Goal: Task Accomplishment & Management: Use online tool/utility

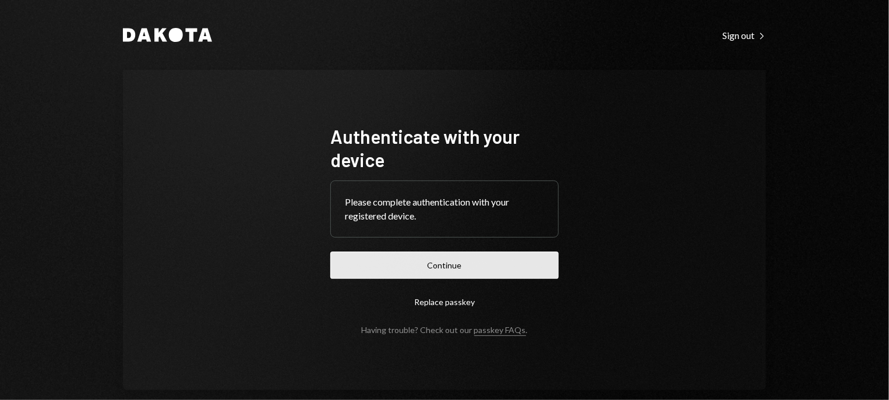
click at [493, 268] on button "Continue" at bounding box center [444, 265] width 228 height 27
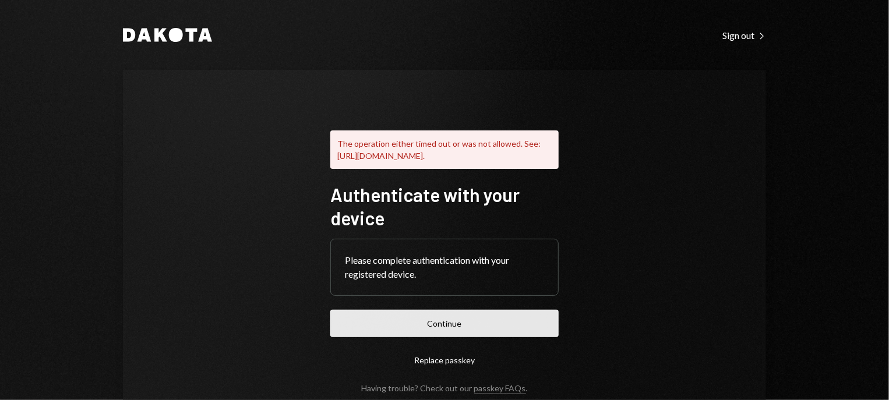
click at [428, 334] on button "Continue" at bounding box center [444, 323] width 228 height 27
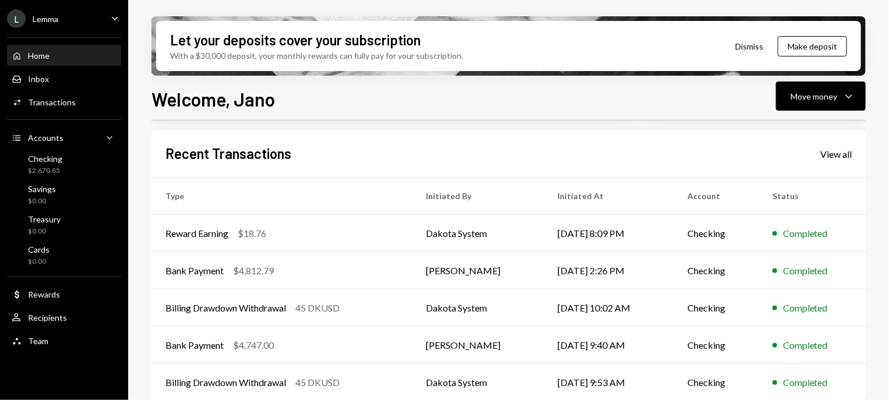
scroll to position [302, 0]
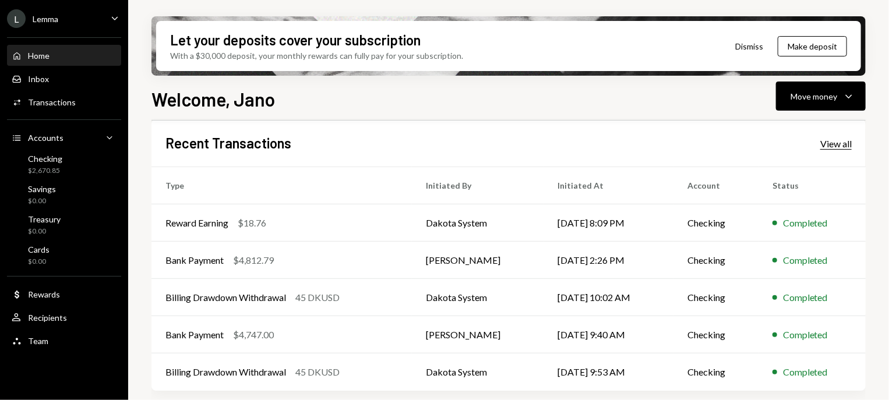
click at [833, 143] on div "View all" at bounding box center [835, 144] width 31 height 12
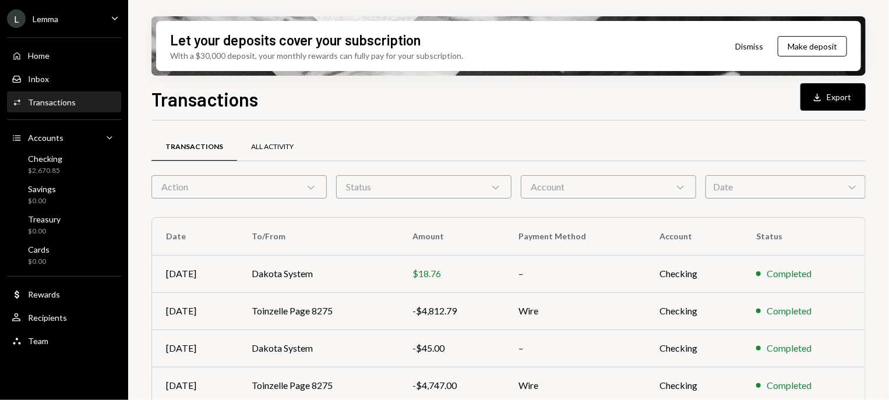
click at [284, 151] on div "All Activity" at bounding box center [272, 147] width 70 height 28
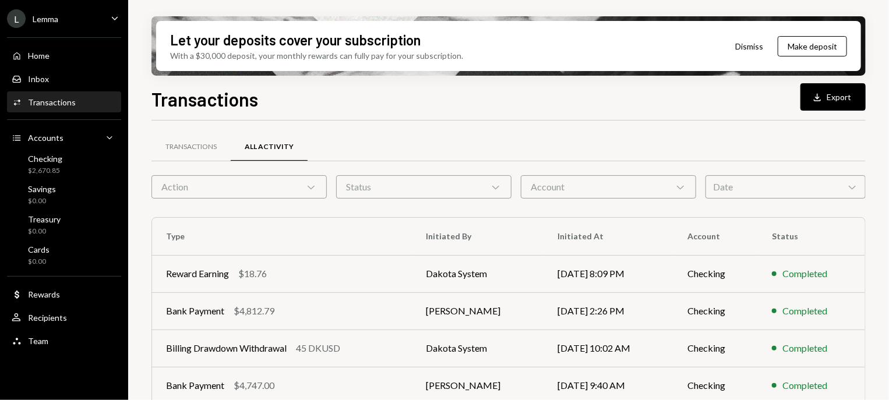
click at [793, 184] on div "Date Chevron Down" at bounding box center [786, 186] width 160 height 23
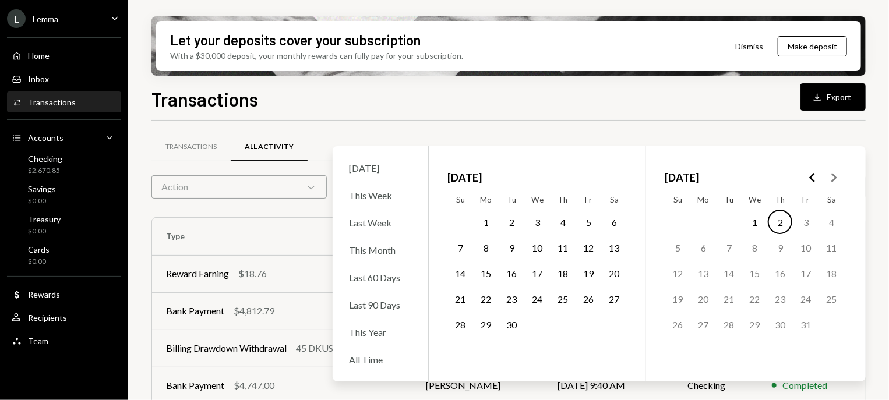
click at [484, 221] on button "1" at bounding box center [486, 222] width 24 height 24
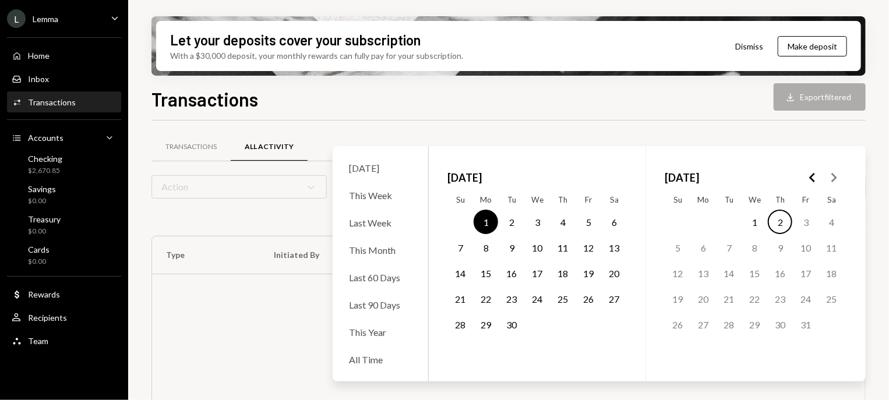
click at [515, 332] on button "30" at bounding box center [511, 324] width 24 height 24
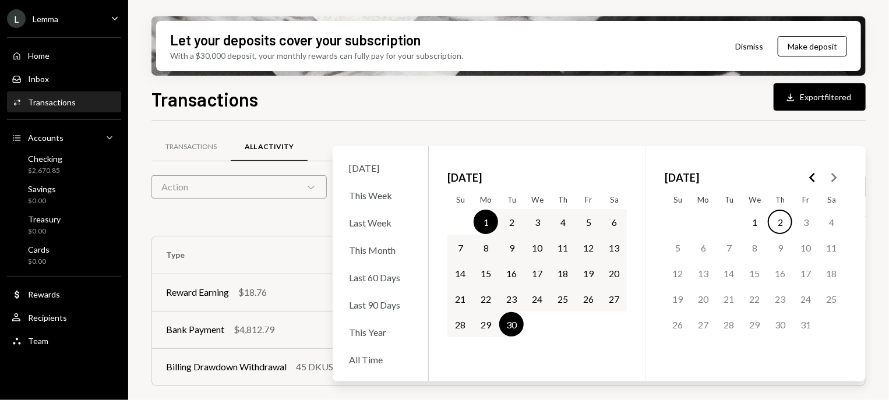
click at [729, 126] on div "Transactions All Activity Action Chevron Down Status Chevron Down Account Chevr…" at bounding box center [508, 265] width 714 height 289
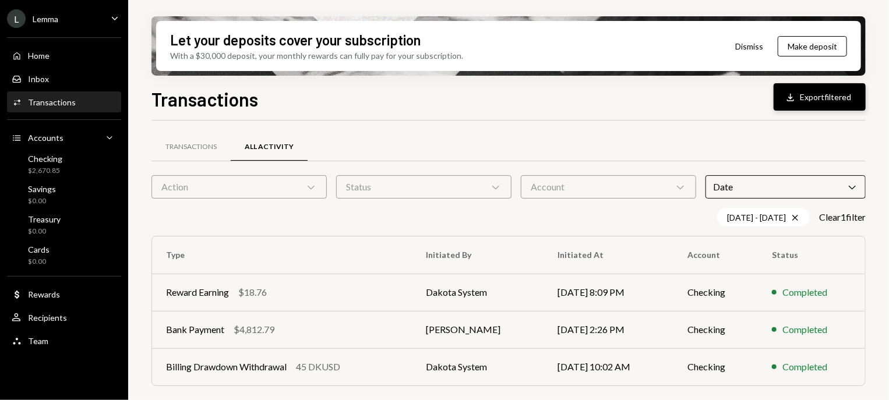
click at [824, 91] on button "Download Export filtered" at bounding box center [820, 96] width 92 height 27
click at [645, 115] on div "Transactions Download Export filtered Transactions All Activity Action Chevron …" at bounding box center [508, 277] width 714 height 384
